Goal: Information Seeking & Learning: Learn about a topic

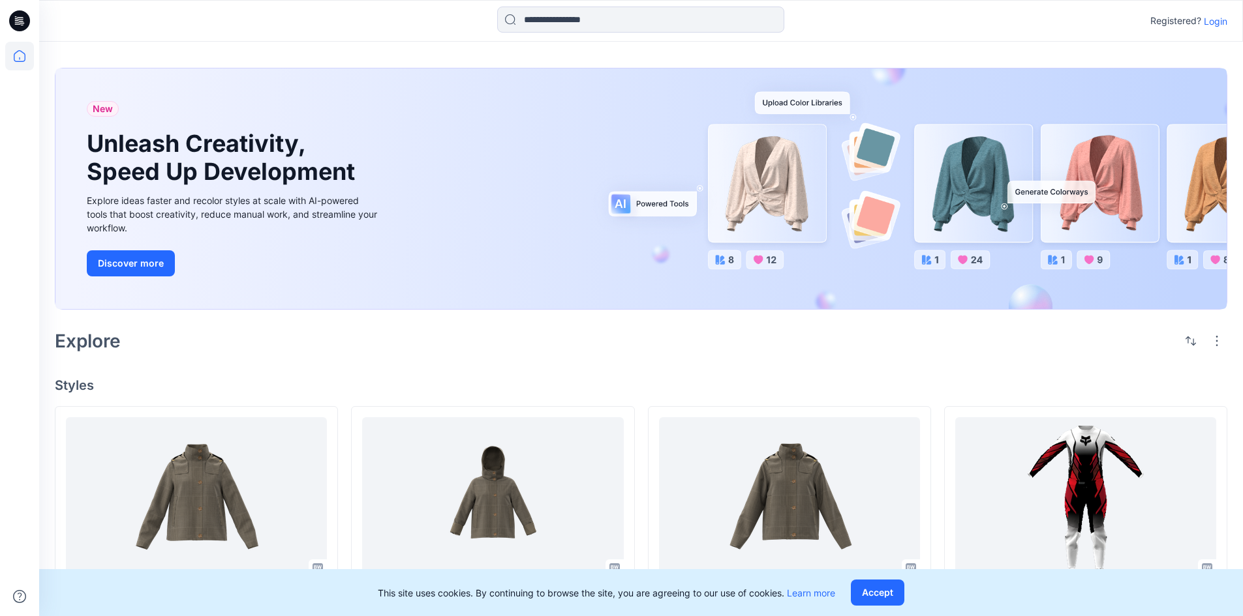
scroll to position [261, 0]
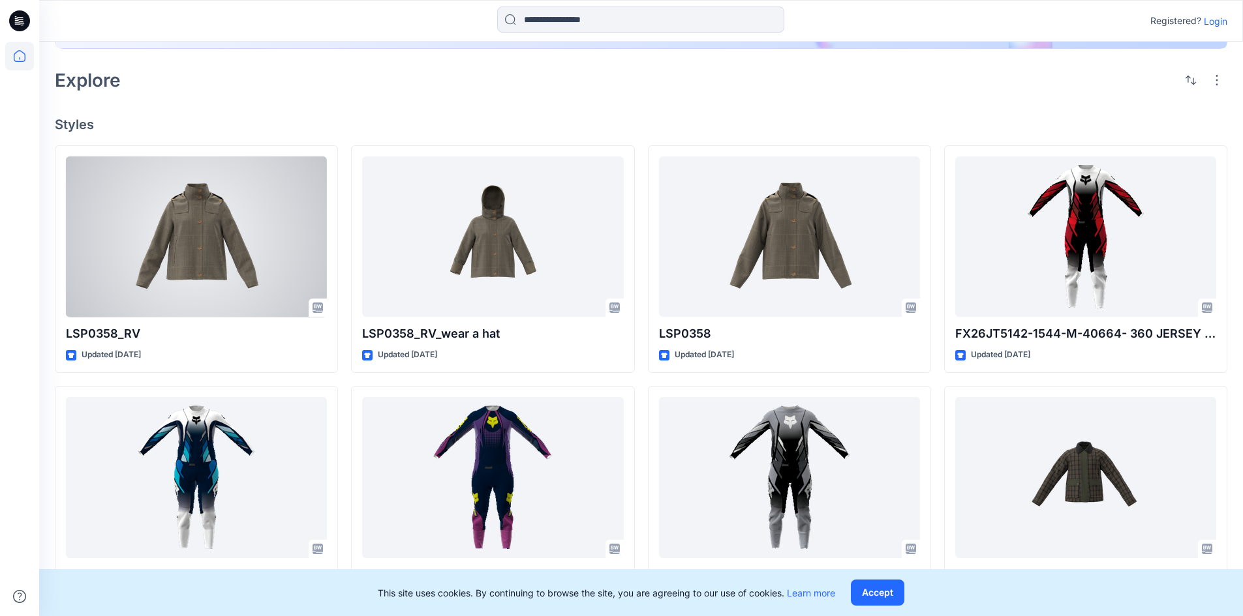
drag, startPoint x: 220, startPoint y: 243, endPoint x: 230, endPoint y: 249, distance: 11.4
click at [222, 243] on div at bounding box center [196, 237] width 261 height 161
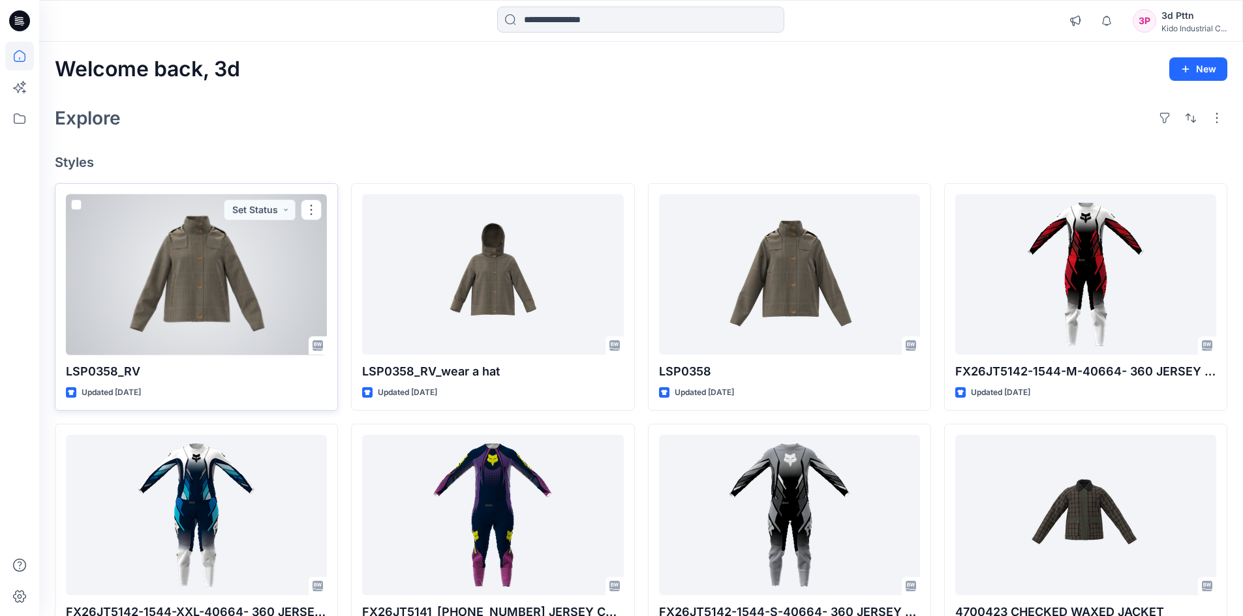
click at [215, 272] on div at bounding box center [196, 274] width 261 height 161
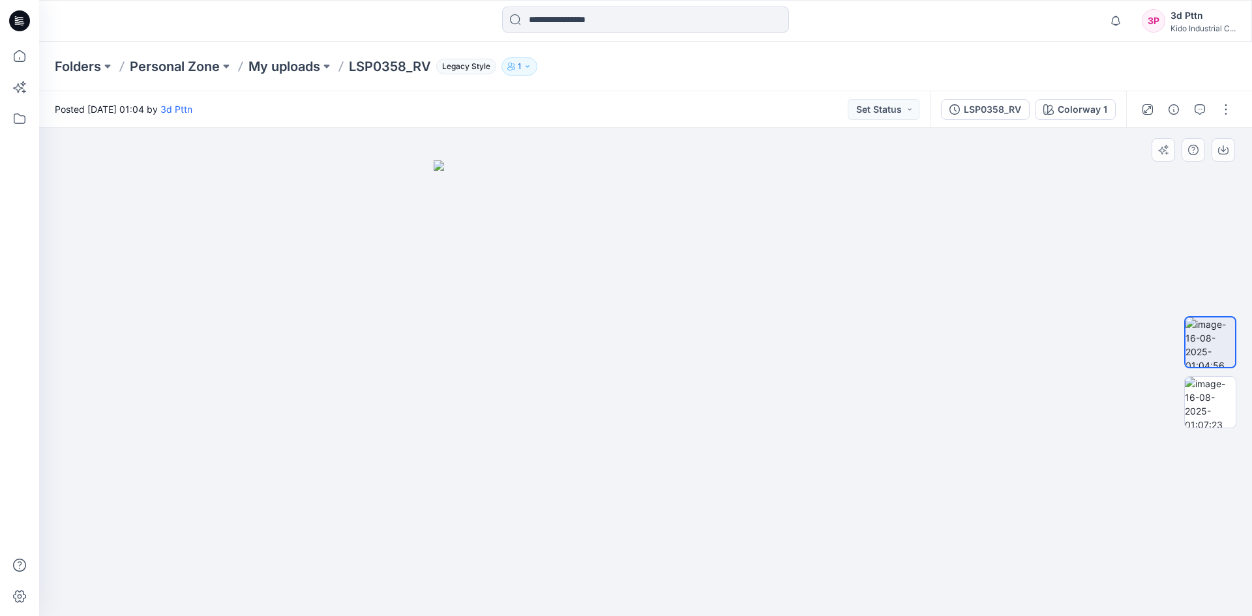
click at [627, 335] on img at bounding box center [646, 388] width 424 height 457
drag, startPoint x: 698, startPoint y: 326, endPoint x: 522, endPoint y: 464, distance: 223.4
click at [522, 464] on img at bounding box center [646, 388] width 424 height 457
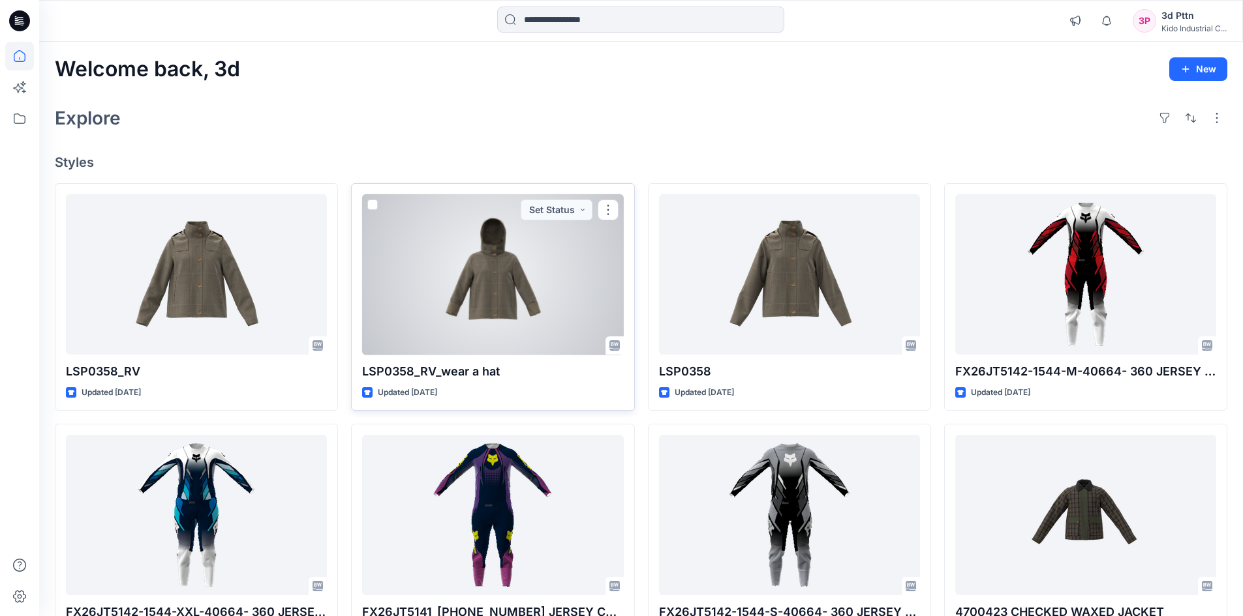
click at [517, 265] on div at bounding box center [492, 274] width 261 height 161
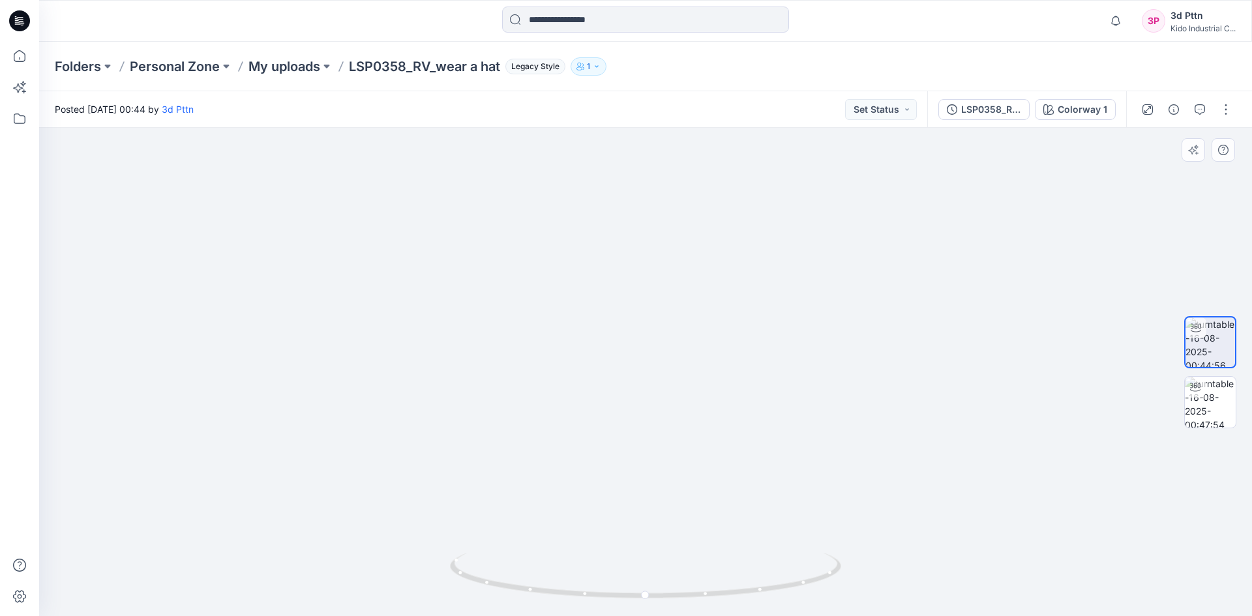
drag, startPoint x: 798, startPoint y: 275, endPoint x: 691, endPoint y: 464, distance: 217.6
click at [691, 464] on img at bounding box center [616, 271] width 1272 height 691
drag, startPoint x: 729, startPoint y: 363, endPoint x: 706, endPoint y: 228, distance: 137.6
click at [707, 228] on img at bounding box center [643, 330] width 1272 height 573
drag, startPoint x: 734, startPoint y: 351, endPoint x: 706, endPoint y: 83, distance: 269.5
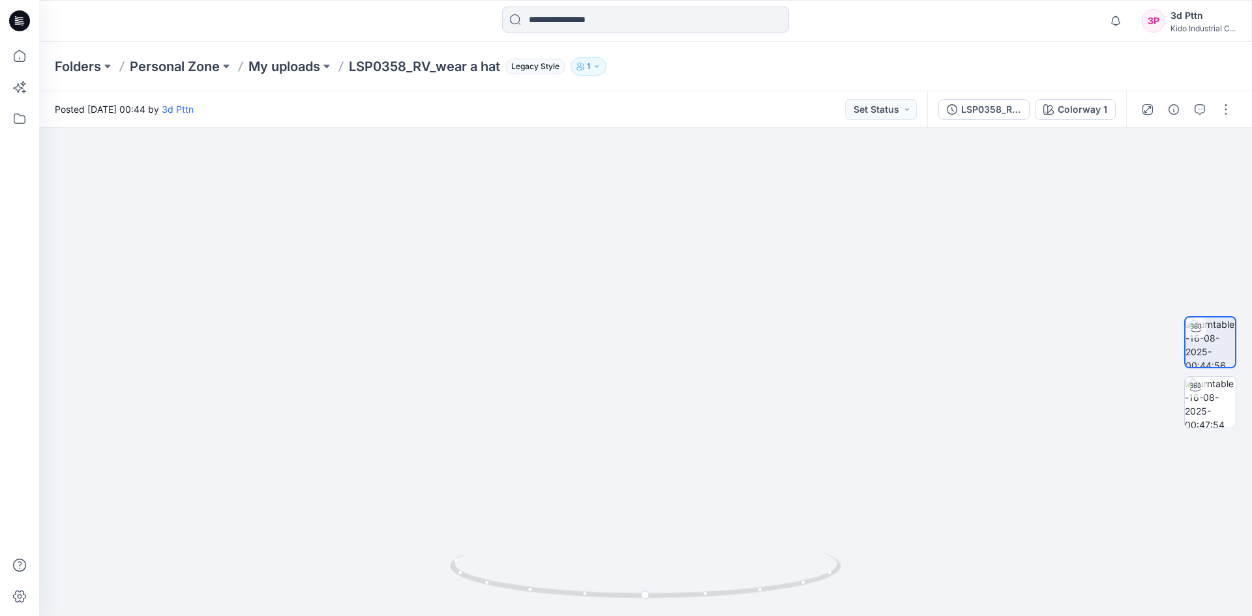
click at [708, 86] on div "Folders Personal Zone My uploads LSP0358_RV_wear a hat Legacy Style 1 Posted [D…" at bounding box center [645, 329] width 1213 height 575
drag, startPoint x: 721, startPoint y: 277, endPoint x: 738, endPoint y: 335, distance: 60.7
click at [738, 335] on img at bounding box center [634, 124] width 1272 height 988
drag, startPoint x: 662, startPoint y: 599, endPoint x: 646, endPoint y: 603, distance: 16.8
click at [646, 603] on div at bounding box center [645, 583] width 391 height 65
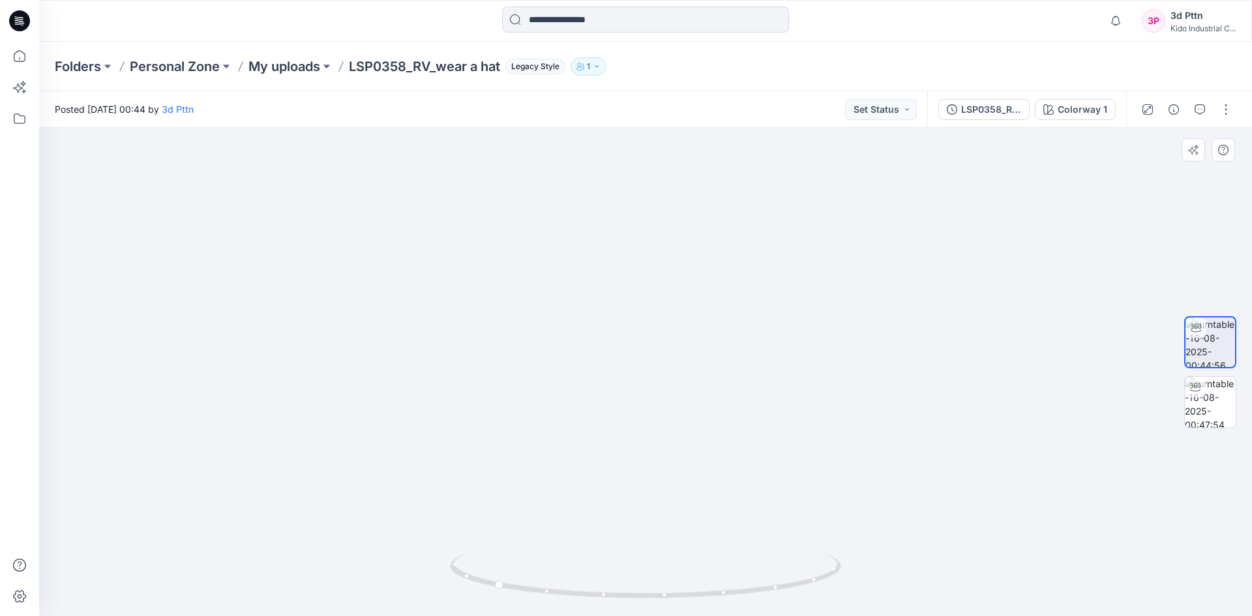
click at [659, 603] on div at bounding box center [645, 583] width 391 height 65
drag, startPoint x: 682, startPoint y: 319, endPoint x: 694, endPoint y: 461, distance: 142.7
click at [693, 460] on img at bounding box center [646, 250] width 1080 height 733
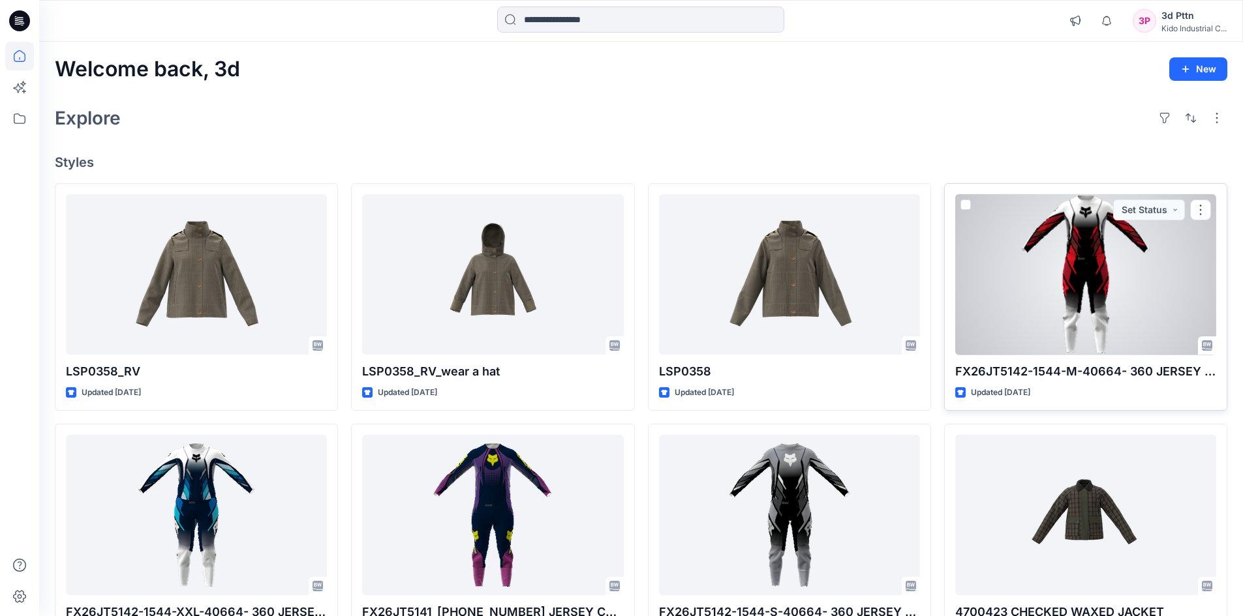
click at [1039, 216] on div at bounding box center [1085, 274] width 261 height 161
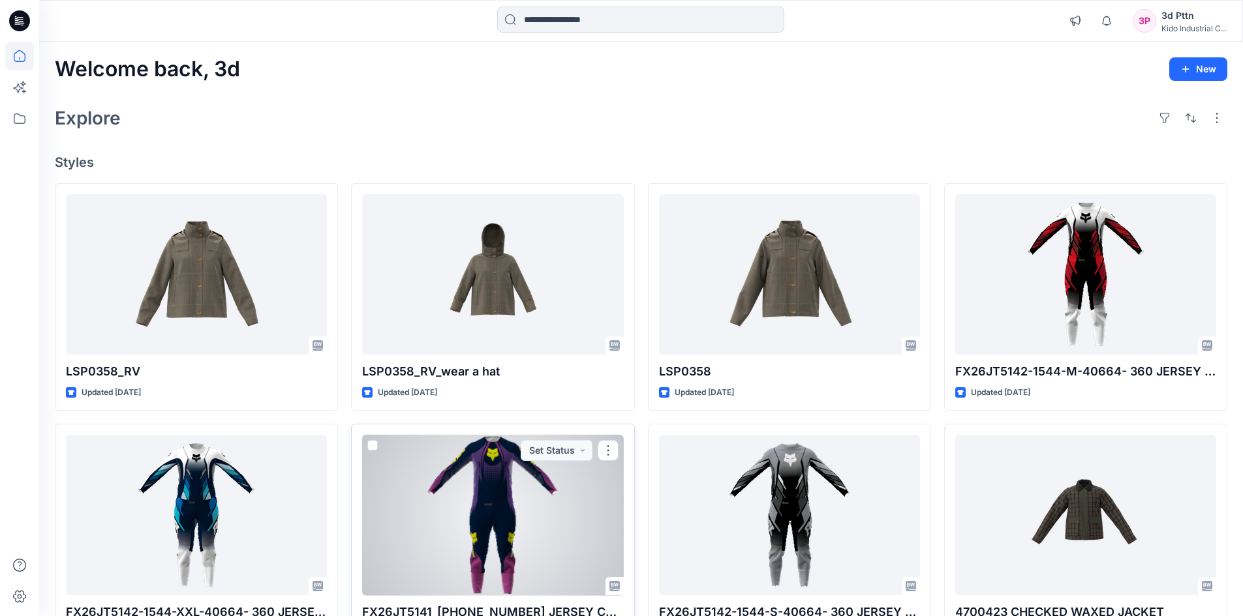
click at [506, 567] on div at bounding box center [492, 515] width 261 height 161
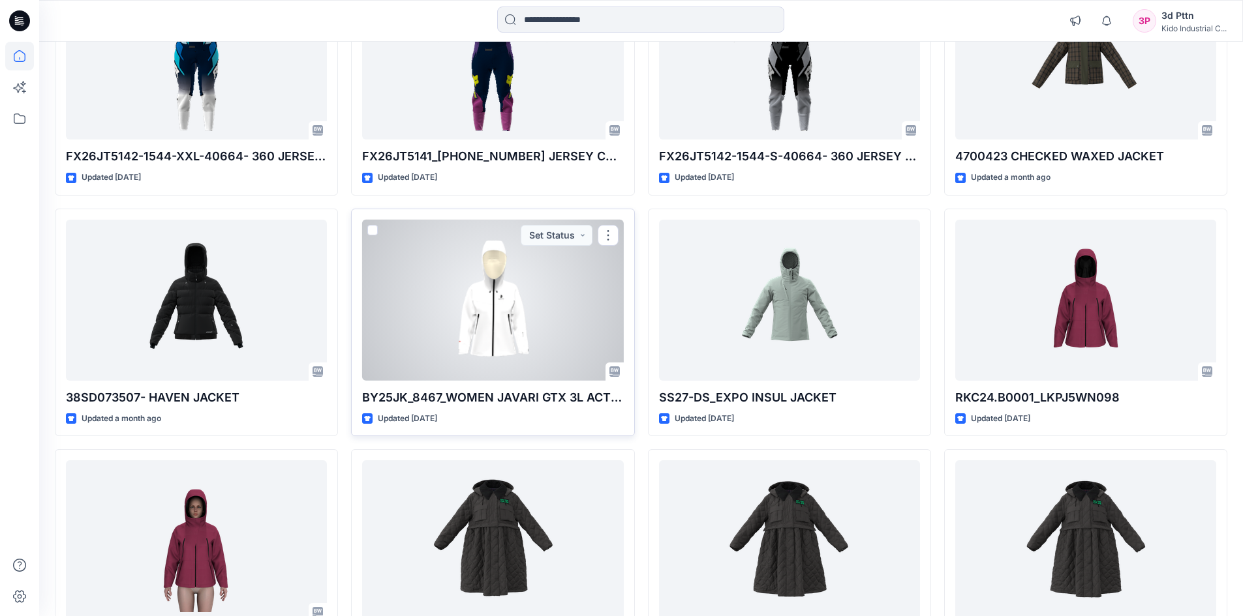
scroll to position [457, 0]
click at [469, 293] on div at bounding box center [492, 299] width 261 height 161
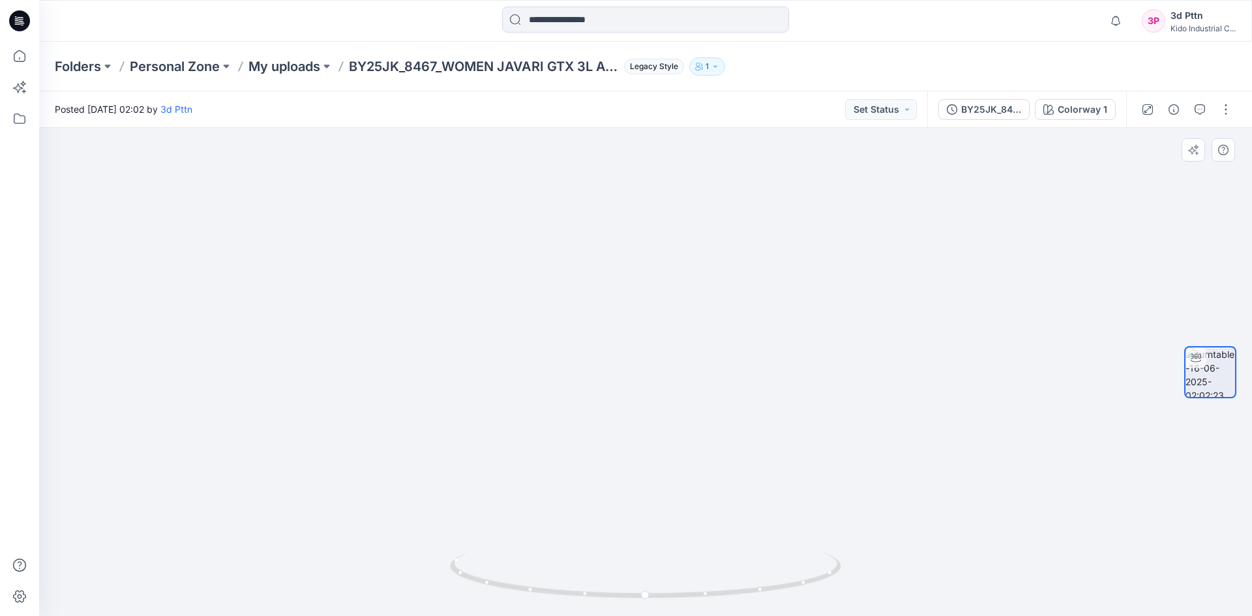
drag, startPoint x: 716, startPoint y: 329, endPoint x: 763, endPoint y: 326, distance: 46.4
click at [764, 320] on img at bounding box center [645, 298] width 1000 height 636
drag, startPoint x: 774, startPoint y: 427, endPoint x: 766, endPoint y: 299, distance: 128.7
click at [766, 299] on img at bounding box center [645, 231] width 1000 height 769
drag, startPoint x: 766, startPoint y: 454, endPoint x: 768, endPoint y: 389, distance: 65.3
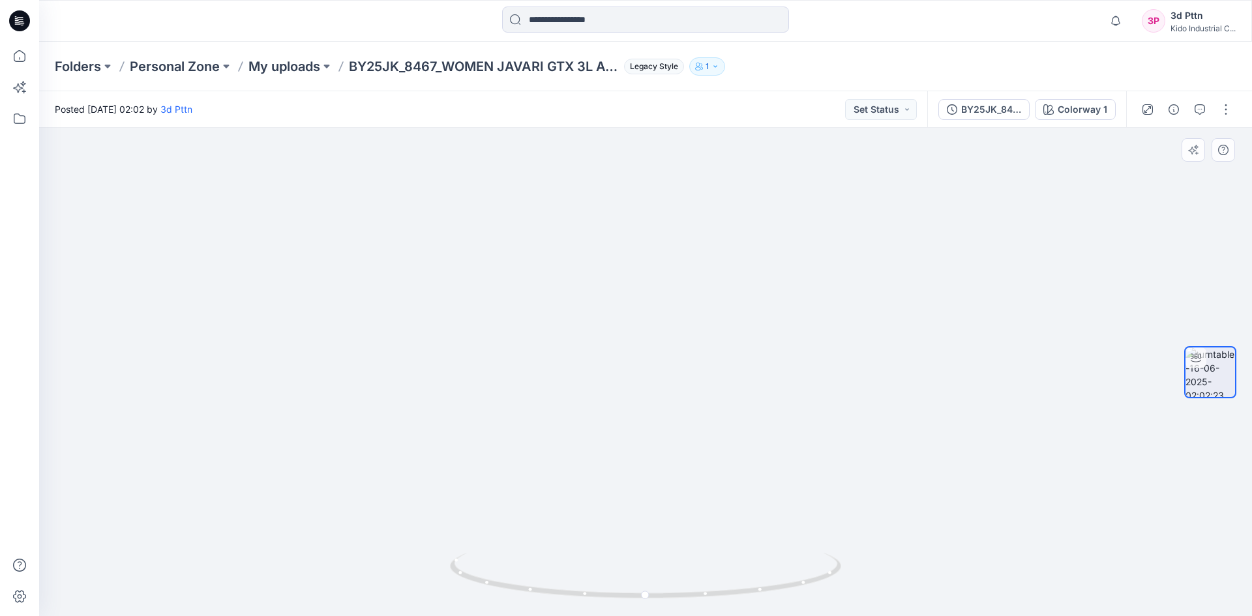
click at [768, 389] on img at bounding box center [645, 168] width 1000 height 897
drag, startPoint x: 806, startPoint y: 449, endPoint x: 767, endPoint y: 406, distance: 58.2
click at [795, 426] on img at bounding box center [645, 130] width 1000 height 971
